Goal: Information Seeking & Learning: Learn about a topic

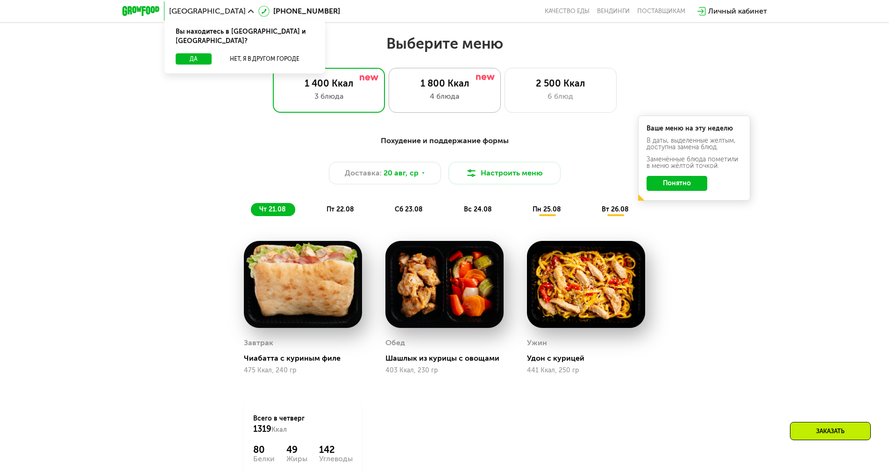
scroll to position [561, 0]
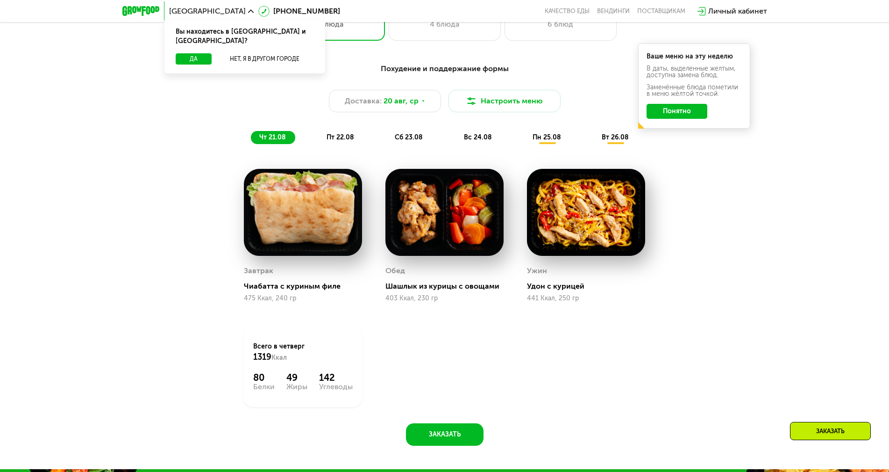
click at [350, 134] on div "Похудение и поддержание формы Доставка: [DATE] Настроить меню чт 21.08 пт 22.08…" at bounding box center [444, 103] width 553 height 81
click at [348, 137] on span "пт 22.08" at bounding box center [341, 137] width 28 height 8
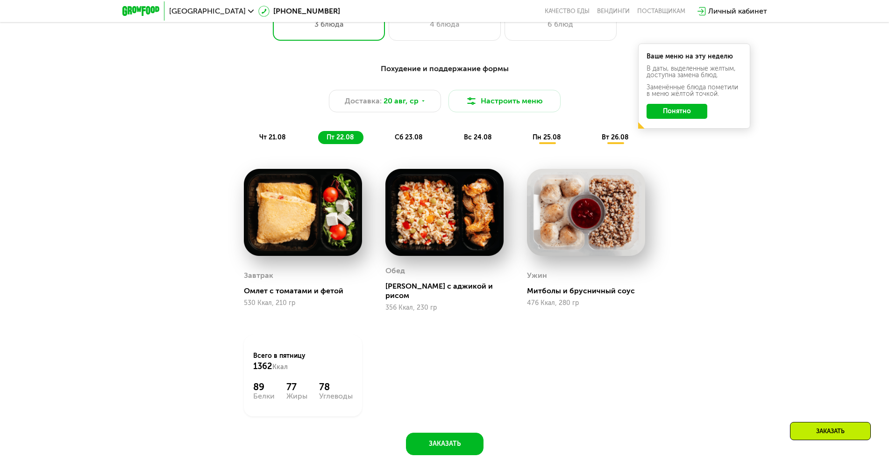
click at [456, 137] on div "сб 23.08" at bounding box center [479, 137] width 46 height 13
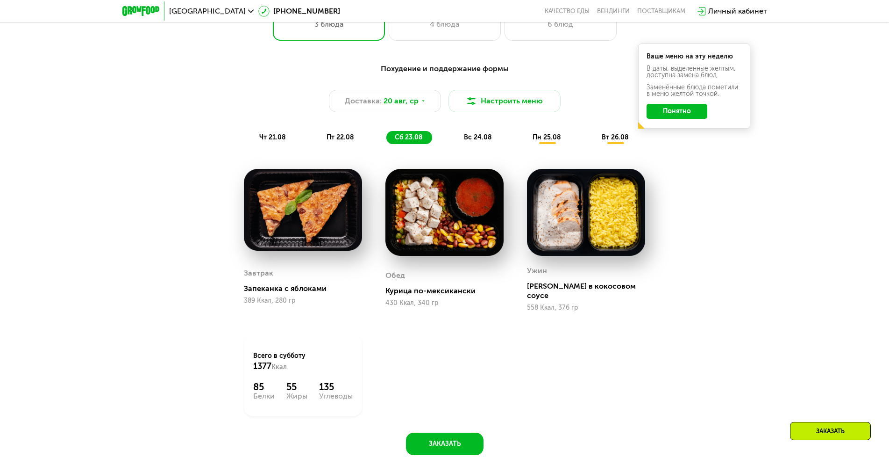
click at [445, 139] on div "чт 21.08 пт 22.08 сб 23.08 вс 24.08 пн 25.08 вт 26.08" at bounding box center [445, 137] width 388 height 13
click at [524, 144] on div "вс 24.08" at bounding box center [547, 137] width 46 height 13
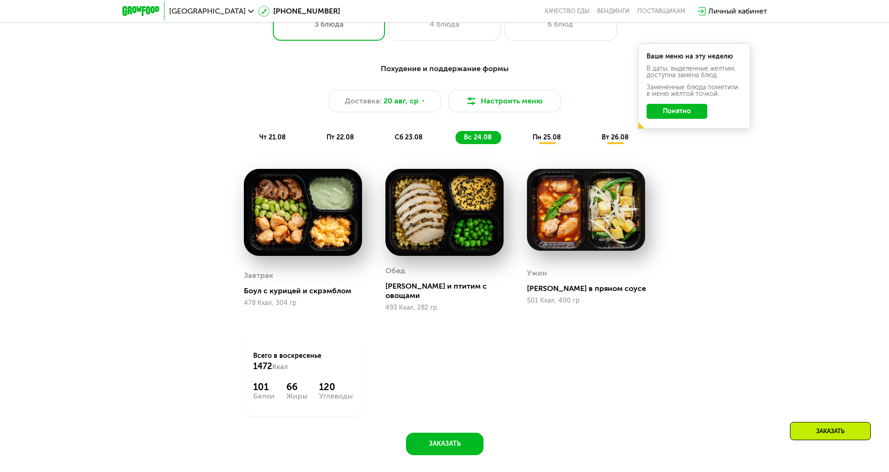
click at [314, 214] on img at bounding box center [303, 212] width 118 height 87
click at [265, 203] on img at bounding box center [303, 212] width 118 height 87
click at [593, 136] on div "пн 25.08" at bounding box center [615, 137] width 45 height 13
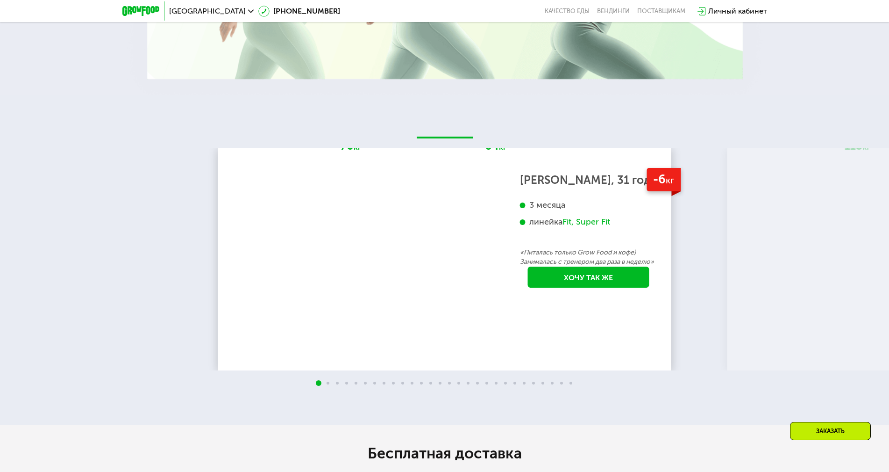
scroll to position [1823, 0]
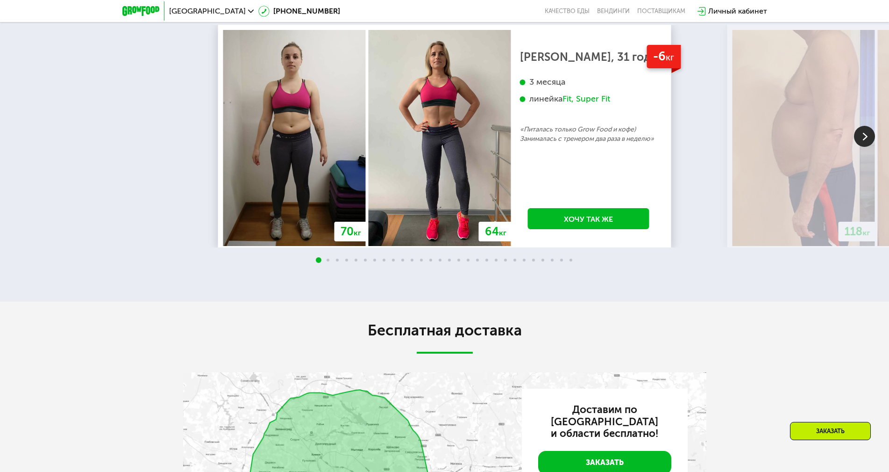
click at [870, 147] on img at bounding box center [864, 136] width 21 height 21
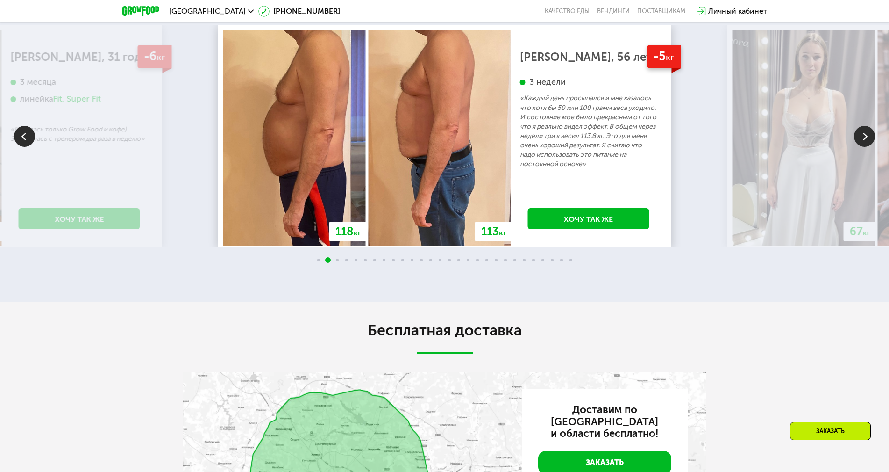
click at [859, 147] on img at bounding box center [864, 136] width 21 height 21
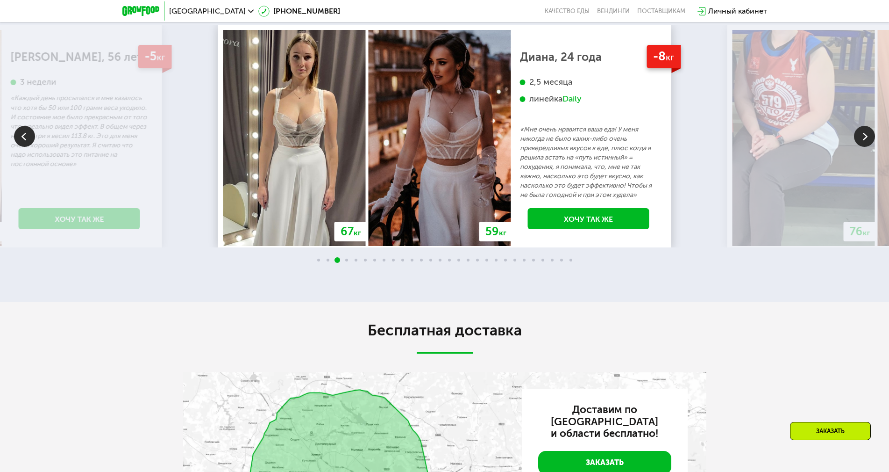
click at [577, 104] on div "Daily" at bounding box center [572, 98] width 19 height 11
click at [864, 147] on img at bounding box center [864, 136] width 21 height 21
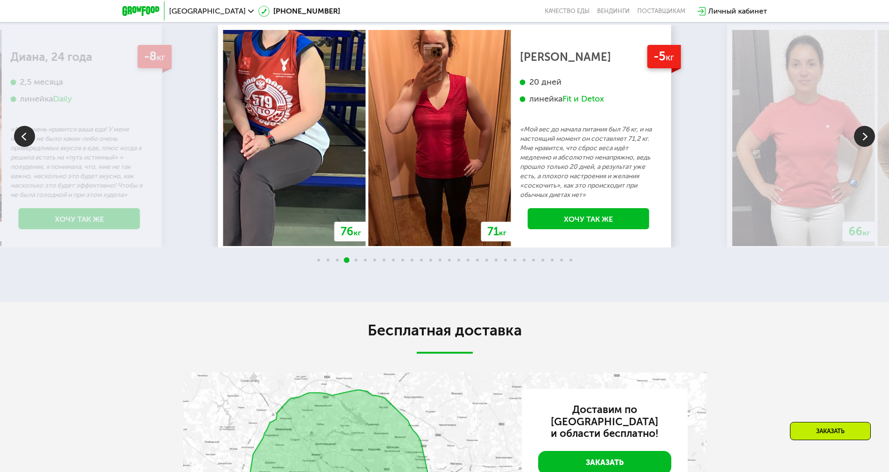
click at [864, 147] on img at bounding box center [864, 136] width 21 height 21
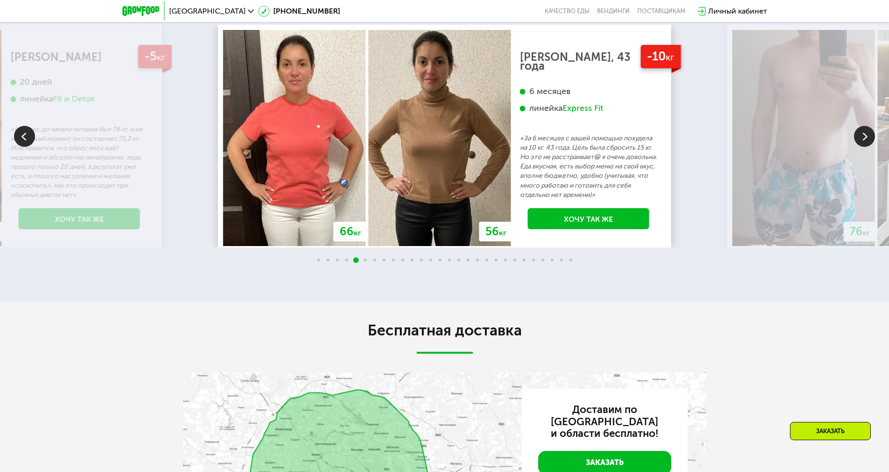
click at [864, 147] on img at bounding box center [864, 136] width 21 height 21
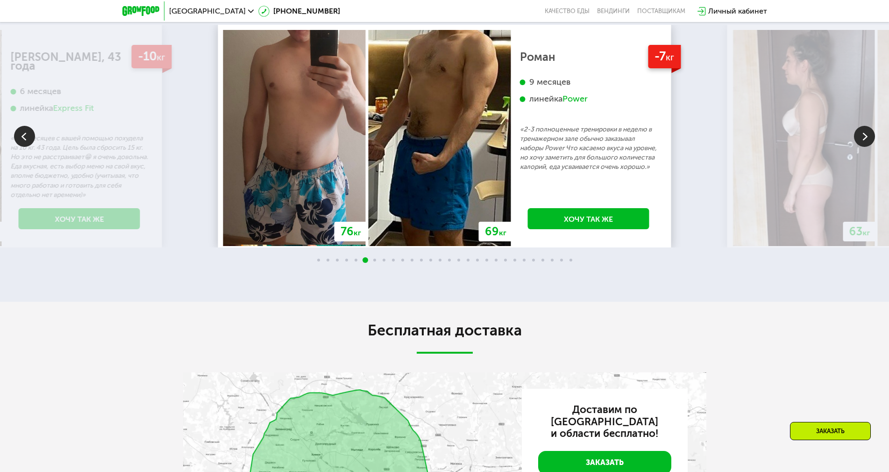
click at [867, 147] on img at bounding box center [864, 136] width 21 height 21
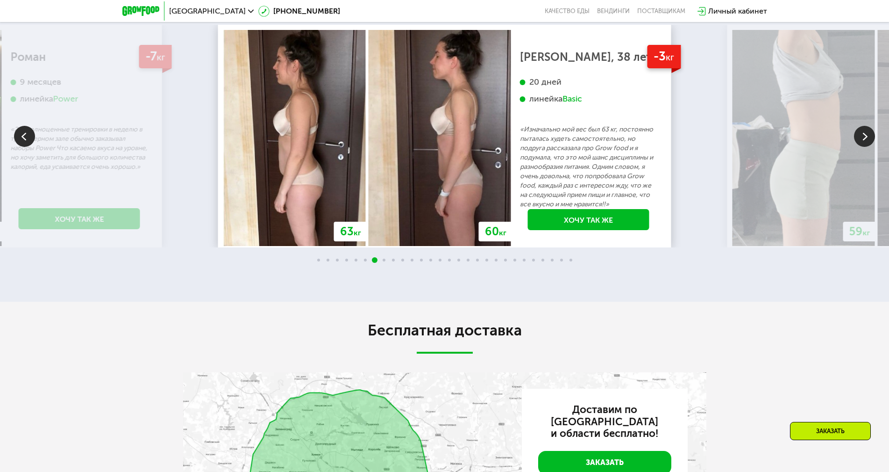
click at [867, 147] on img at bounding box center [864, 136] width 21 height 21
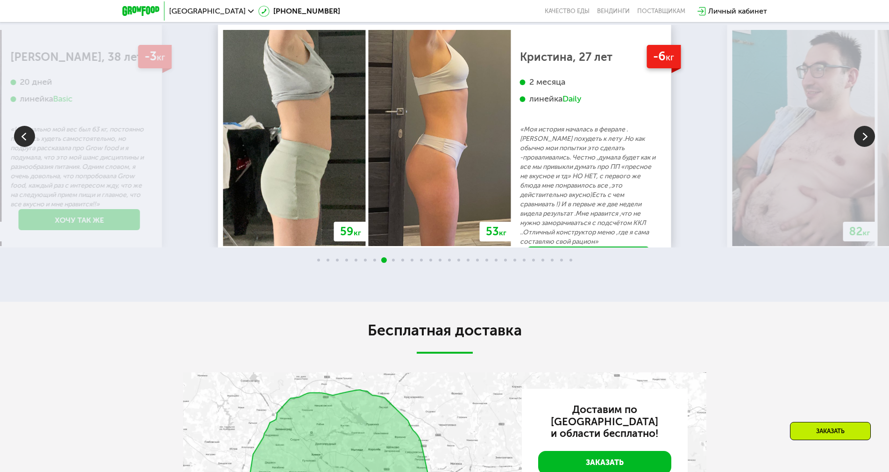
click at [863, 147] on img at bounding box center [864, 136] width 21 height 21
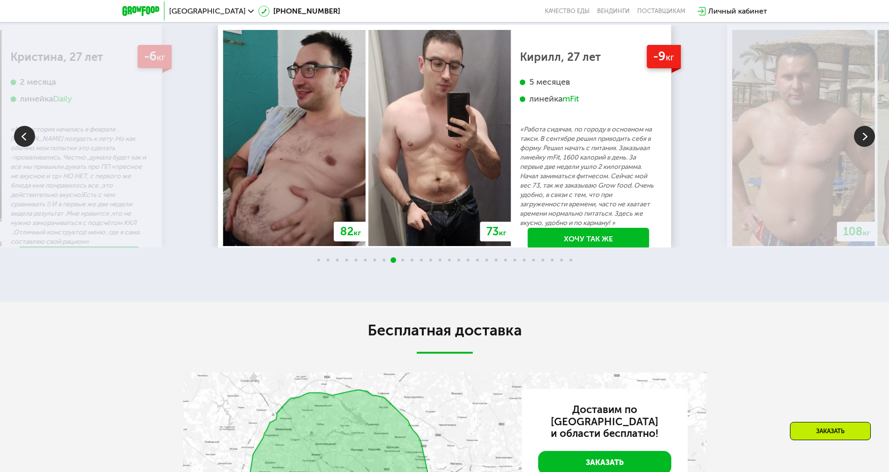
click at [863, 147] on img at bounding box center [864, 136] width 21 height 21
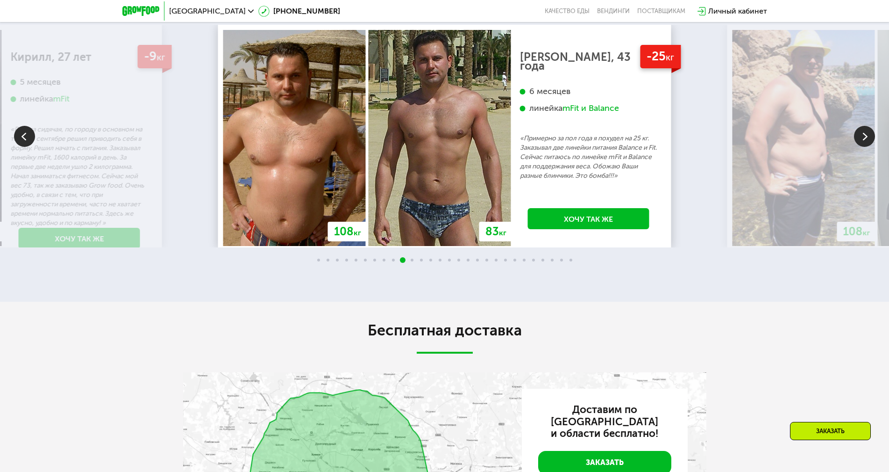
click at [863, 147] on img at bounding box center [864, 136] width 21 height 21
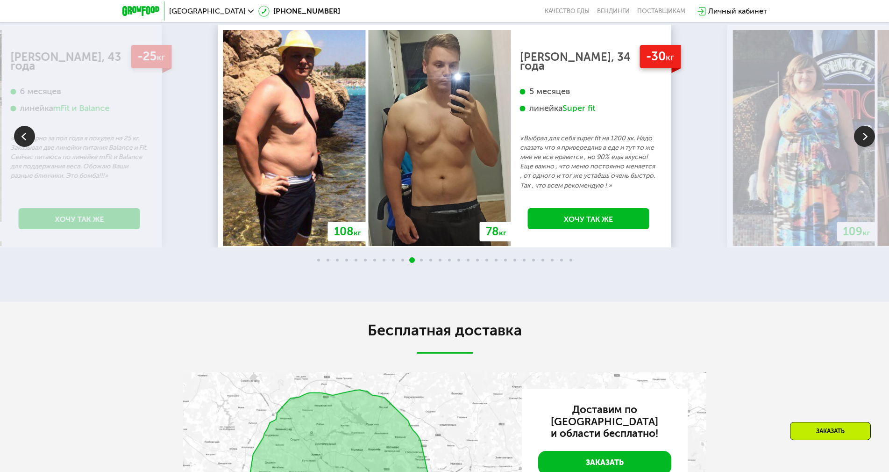
click at [871, 179] on img at bounding box center [804, 138] width 143 height 216
click at [871, 147] on img at bounding box center [864, 136] width 21 height 21
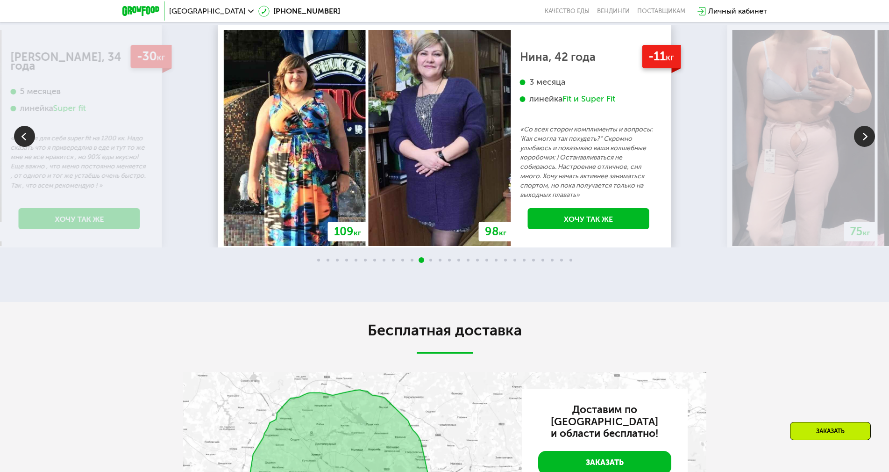
click at [871, 147] on img at bounding box center [864, 136] width 21 height 21
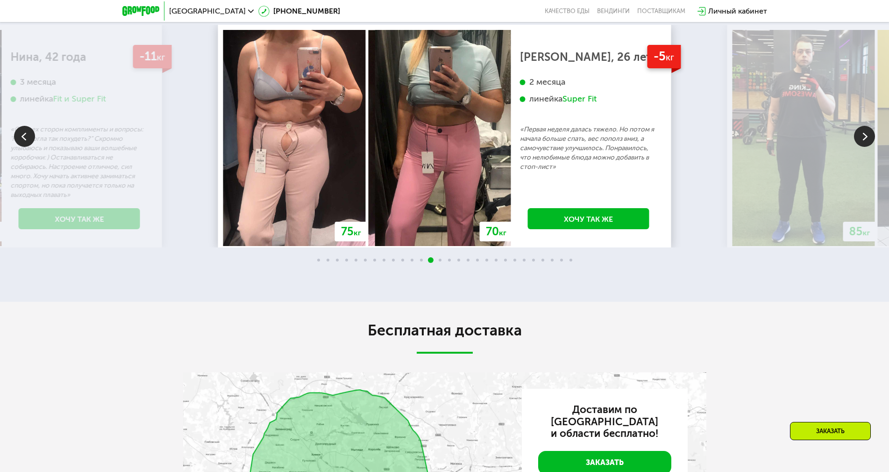
click at [872, 147] on img at bounding box center [864, 136] width 21 height 21
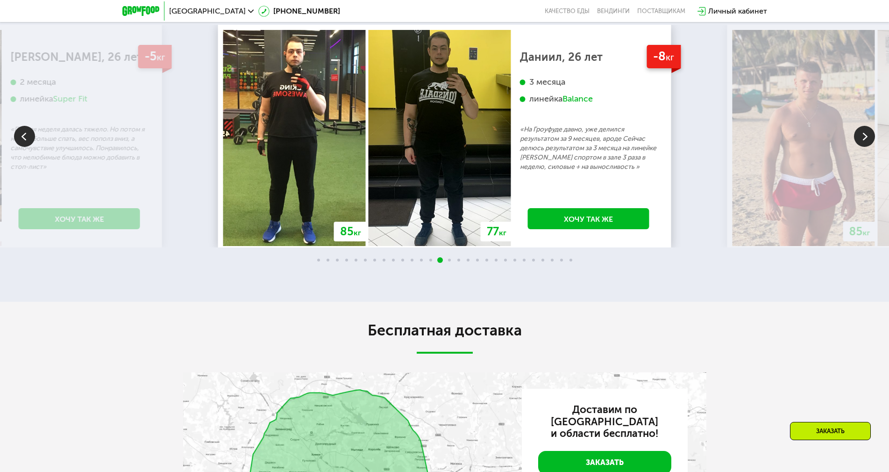
click at [872, 147] on img at bounding box center [864, 136] width 21 height 21
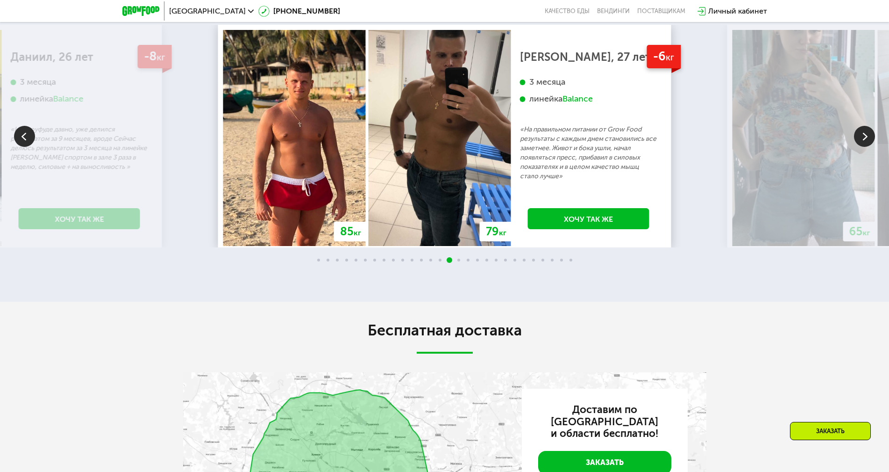
click at [872, 147] on img at bounding box center [864, 136] width 21 height 21
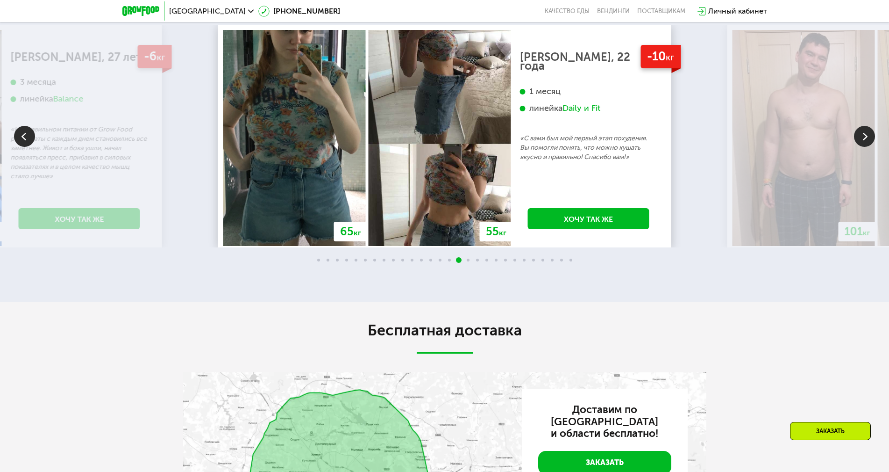
click at [872, 147] on img at bounding box center [864, 136] width 21 height 21
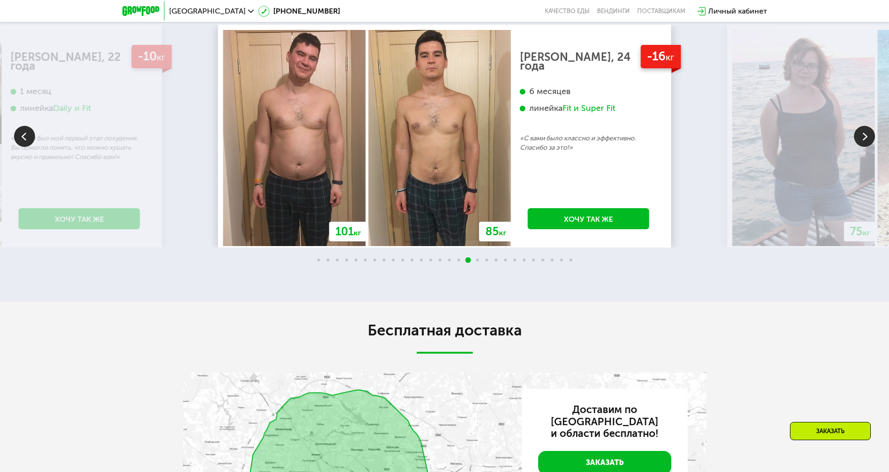
click at [872, 147] on img at bounding box center [864, 136] width 21 height 21
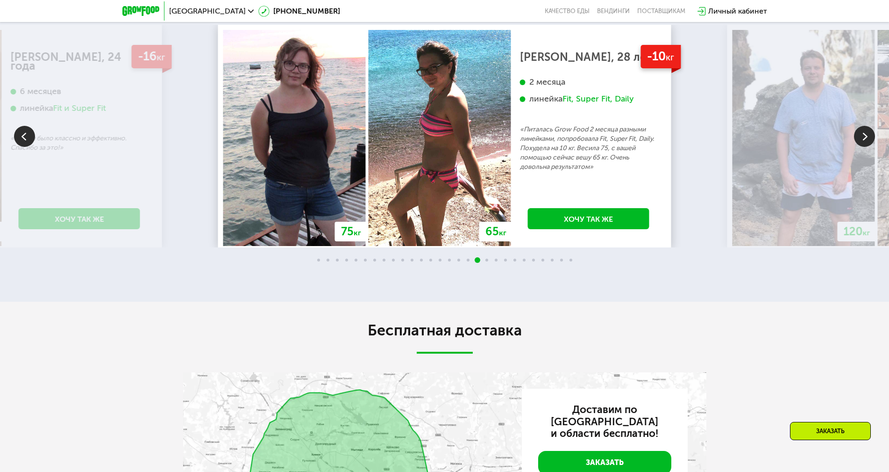
click at [872, 147] on img at bounding box center [864, 136] width 21 height 21
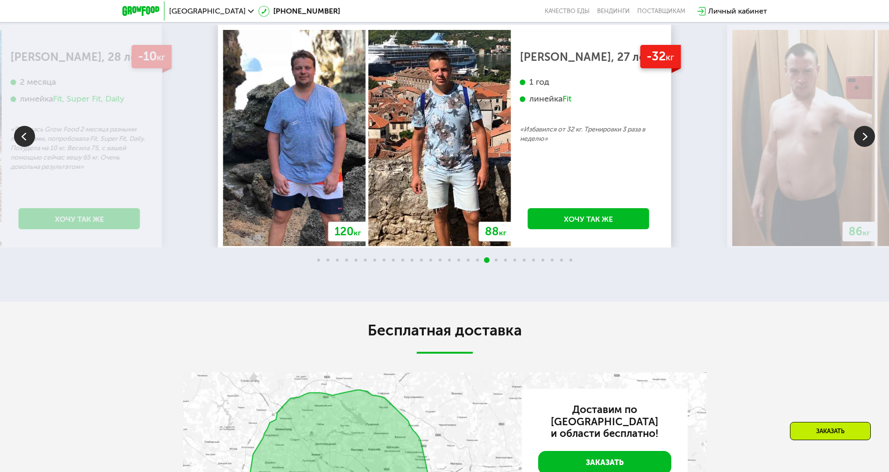
click at [872, 147] on img at bounding box center [864, 136] width 21 height 21
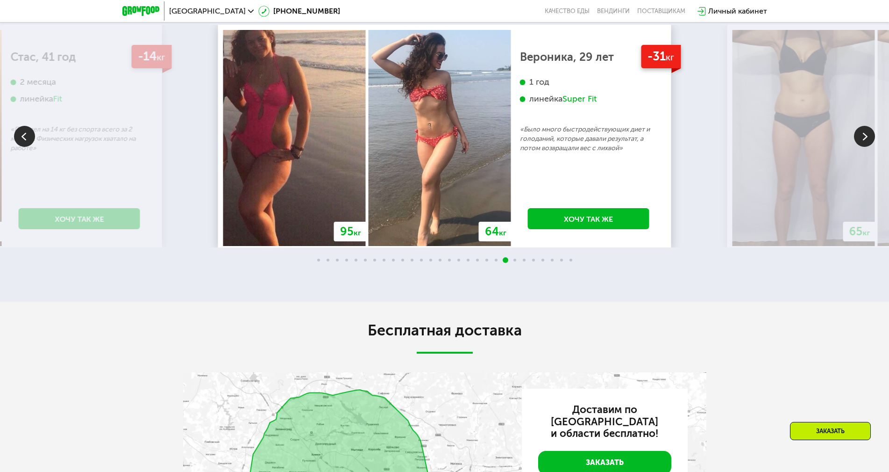
click at [872, 147] on img at bounding box center [864, 136] width 21 height 21
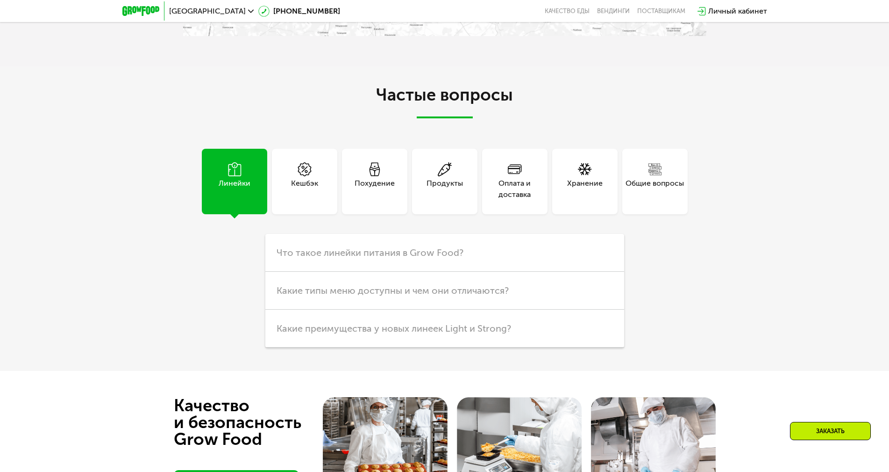
scroll to position [2570, 0]
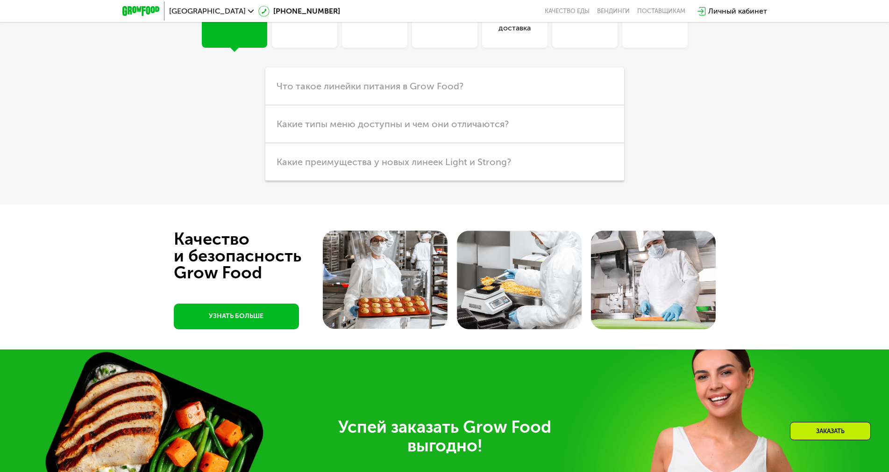
click at [420, 48] on div "Продукты" at bounding box center [444, 14] width 65 height 65
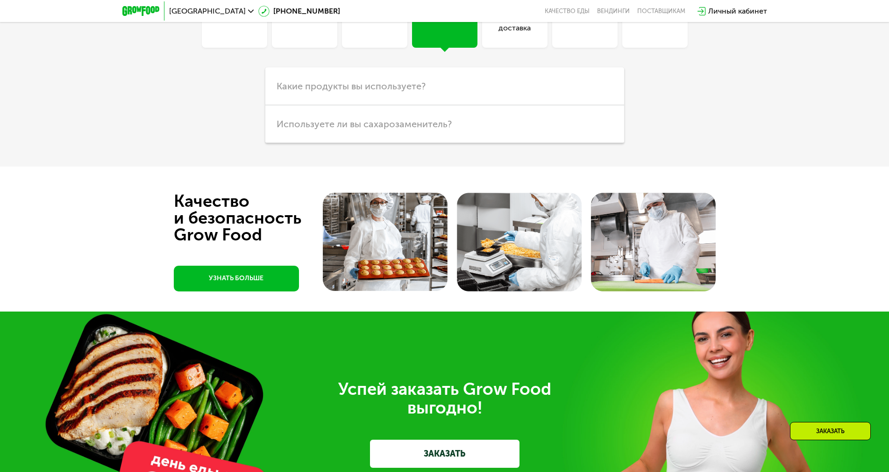
click at [591, 34] on div "Хранение" at bounding box center [585, 22] width 36 height 22
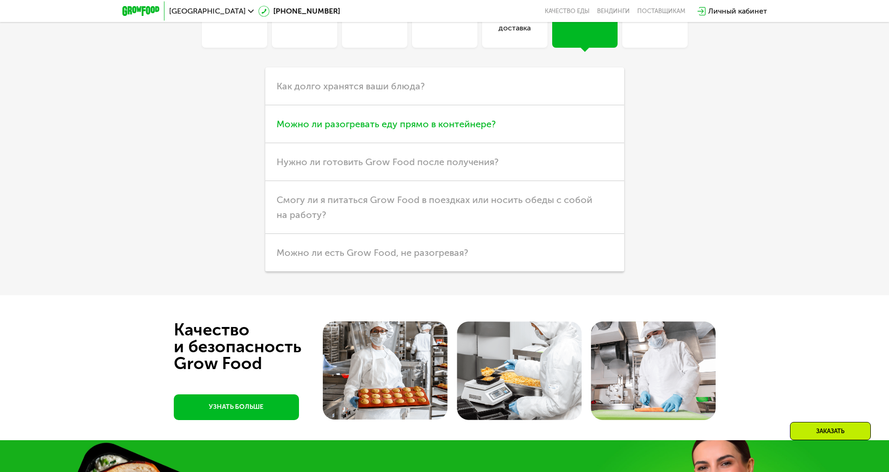
click at [447, 129] on span "Можно ли разогревать еду прямо в контейнере?" at bounding box center [386, 123] width 219 height 11
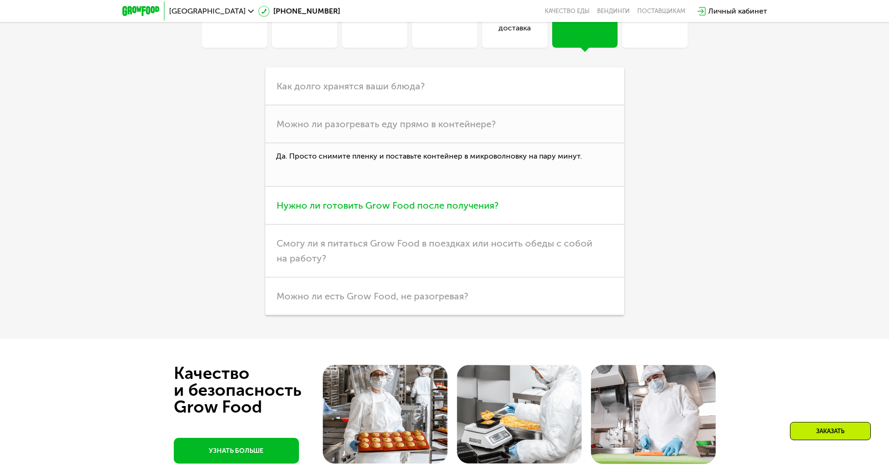
click at [468, 211] on span "Нужно ли готовить Grow Food после получения?" at bounding box center [388, 205] width 222 height 11
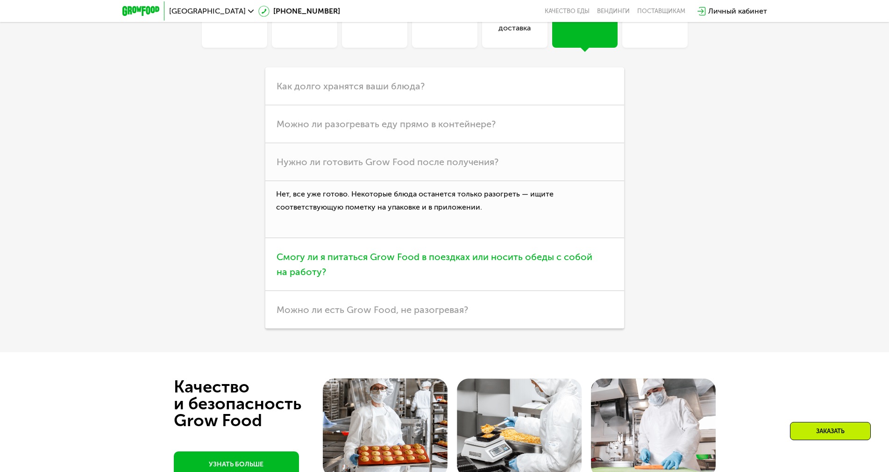
click at [588, 291] on h3 "Смогу ли я питаться Grow Food в поездках или носить обеды с собой на работу?" at bounding box center [444, 264] width 359 height 53
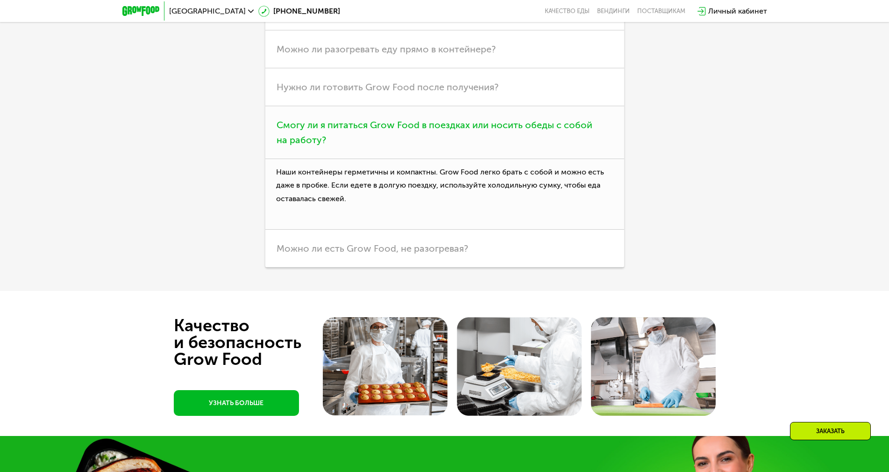
scroll to position [2664, 0]
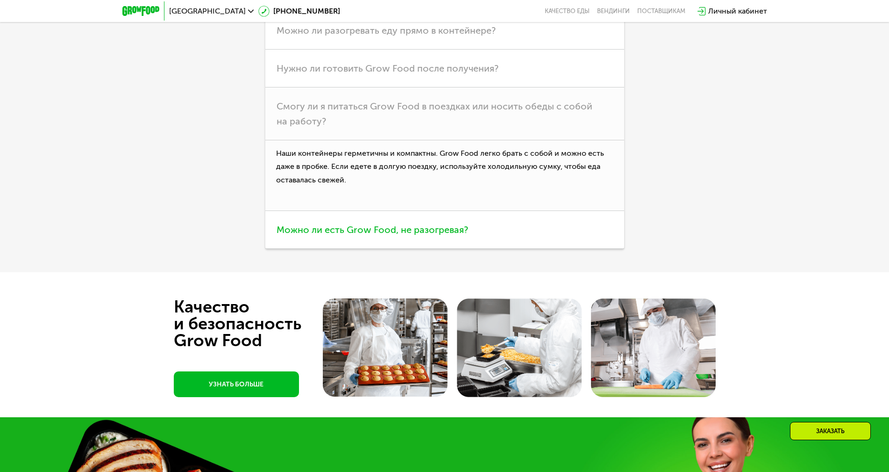
click at [468, 249] on h3 "Можно ли есть Grow Food, не разогревая?" at bounding box center [444, 230] width 359 height 38
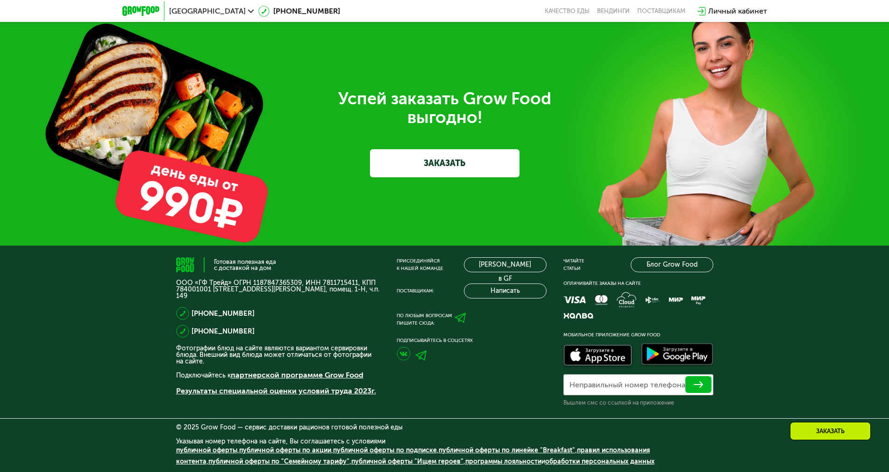
scroll to position [3102, 0]
click at [402, 353] on img at bounding box center [404, 353] width 14 height 14
